Goal: Information Seeking & Learning: Learn about a topic

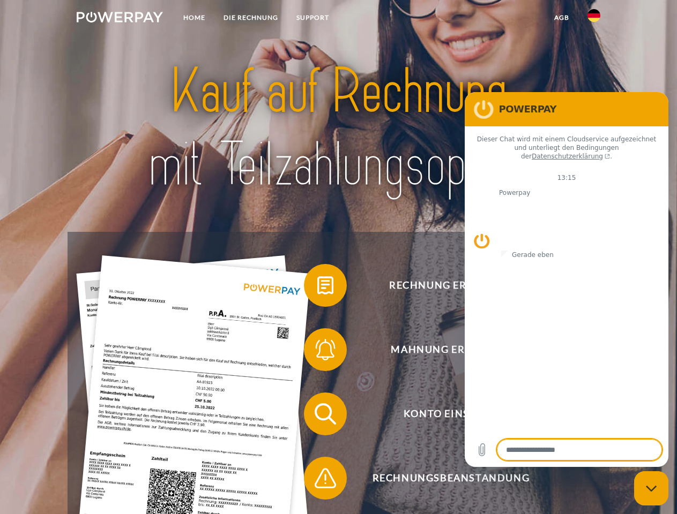
click at [119, 19] on img at bounding box center [120, 17] width 86 height 11
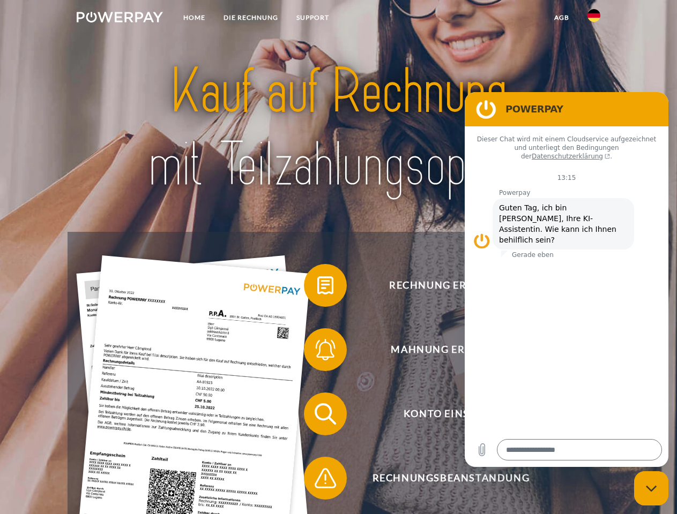
click at [594, 19] on img at bounding box center [593, 15] width 13 height 13
click at [561, 18] on link "agb" at bounding box center [561, 17] width 33 height 19
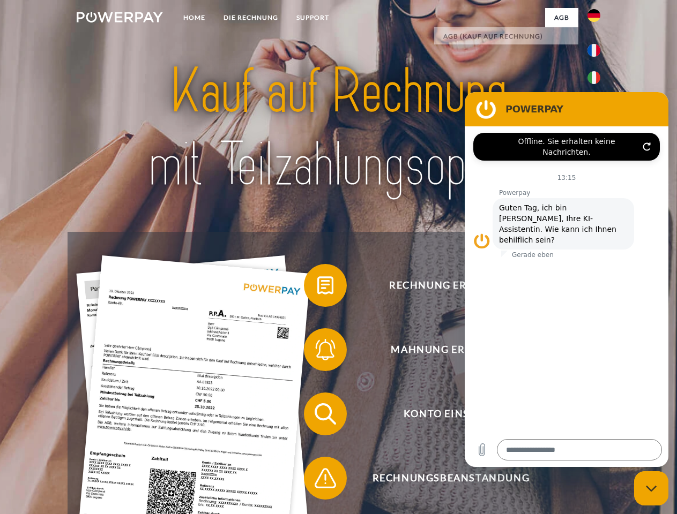
click at [317, 288] on span at bounding box center [309, 286] width 54 height 54
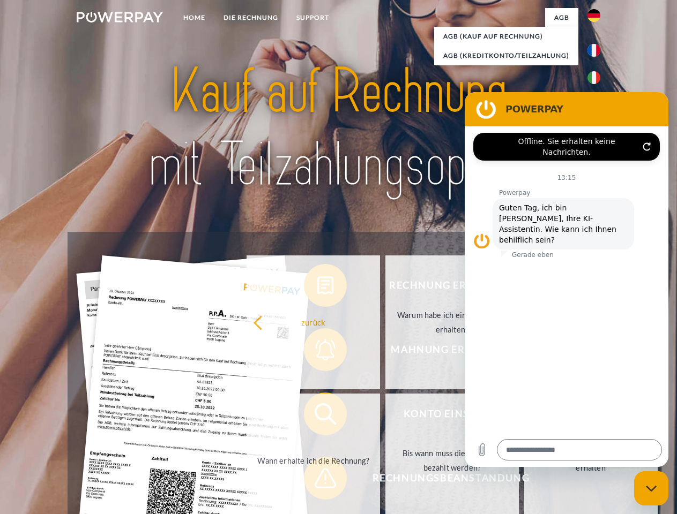
click at [317, 352] on div "Rechnung erhalten? Mahnung erhalten? Konto einsehen" at bounding box center [337, 446] width 541 height 429
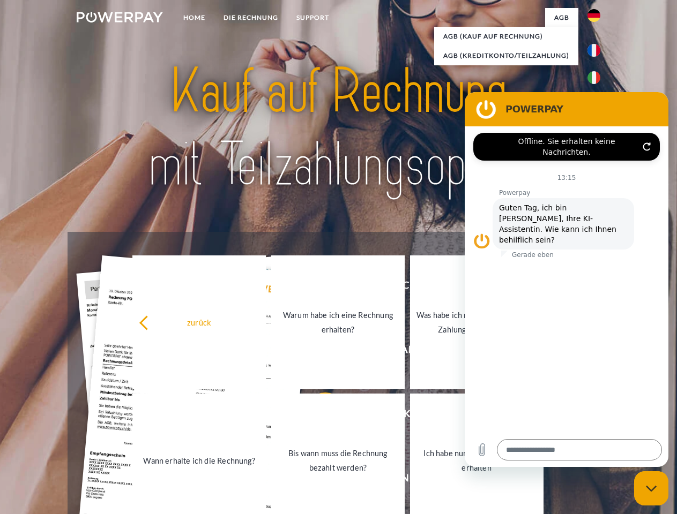
click at [317, 416] on link "Bis wann muss die Rechnung bezahlt werden?" at bounding box center [337, 461] width 133 height 134
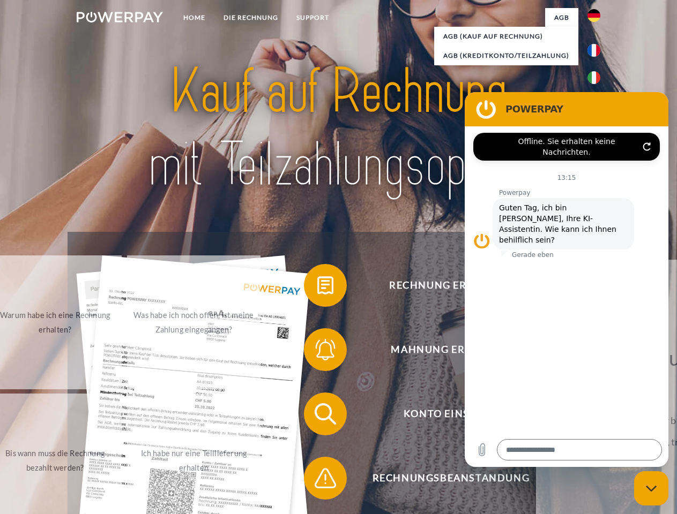
click at [317, 481] on span at bounding box center [309, 479] width 54 height 54
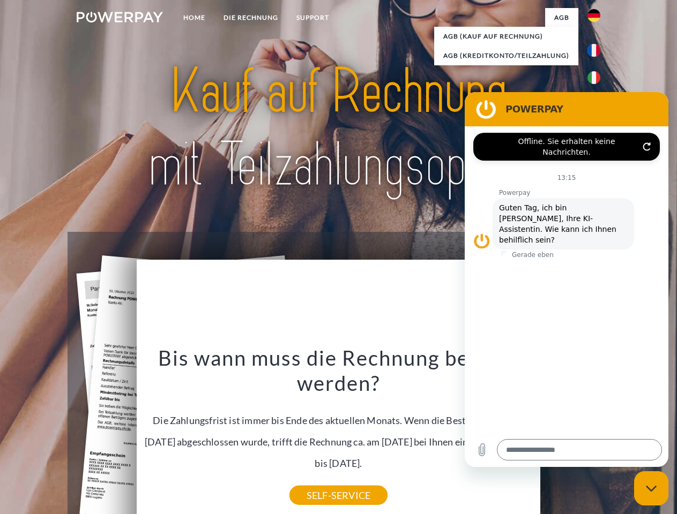
click at [651, 489] on icon "Messaging-Fenster schließen" at bounding box center [650, 488] width 11 height 7
type textarea "*"
